Goal: Navigation & Orientation: Find specific page/section

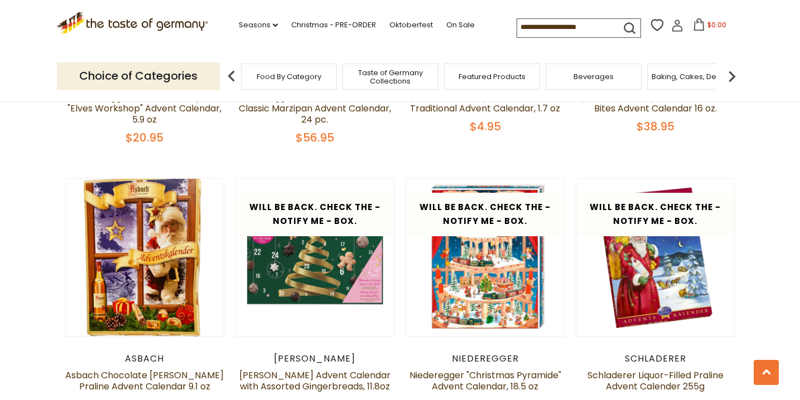
scroll to position [1728, 0]
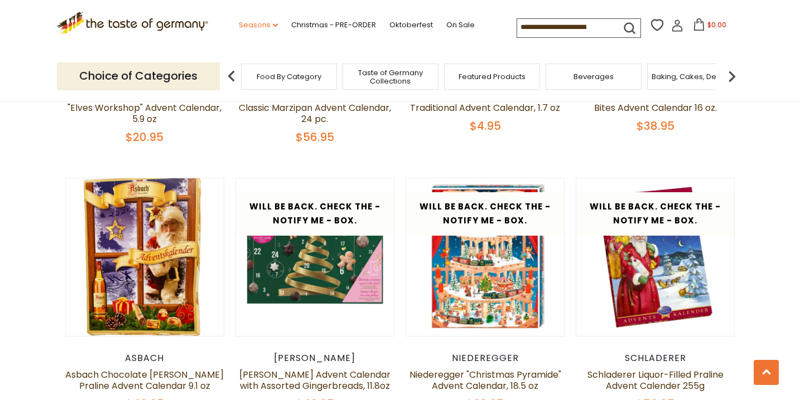
click at [265, 24] on link "Seasons dropdown_arrow" at bounding box center [258, 25] width 39 height 12
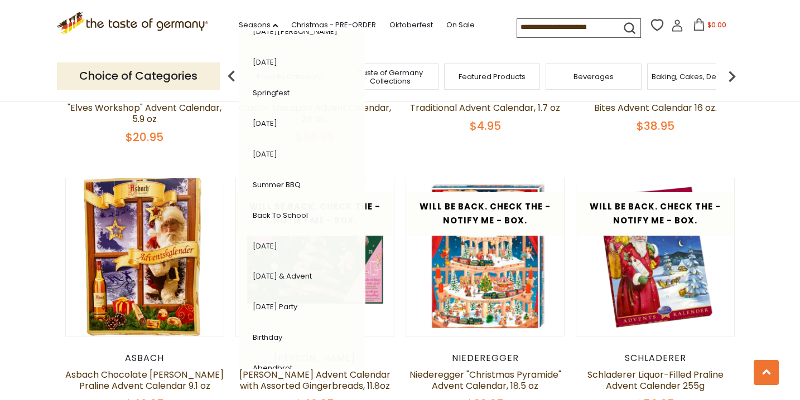
scroll to position [176, 0]
click at [270, 214] on link "Back to School" at bounding box center [280, 215] width 55 height 11
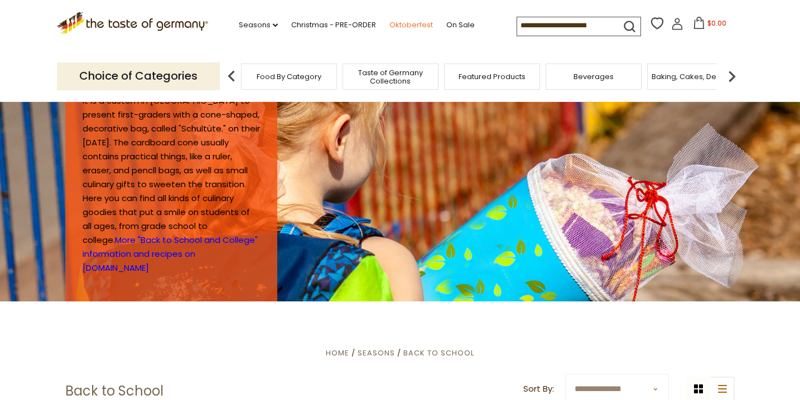
click at [400, 26] on link "Oktoberfest" at bounding box center [410, 25] width 43 height 12
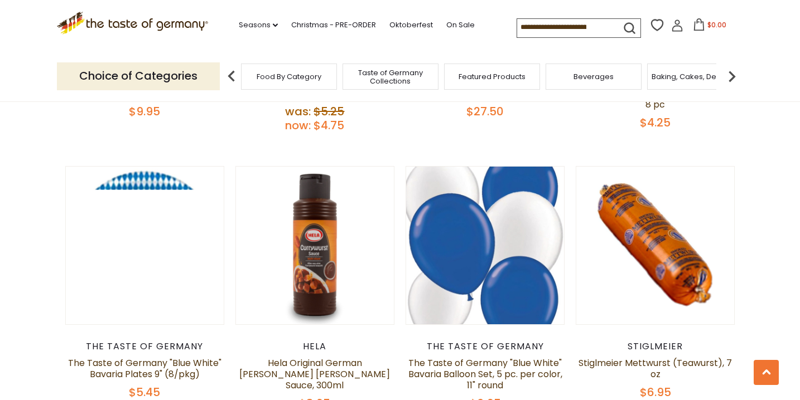
scroll to position [2205, 0]
